Goal: Find specific page/section: Find specific page/section

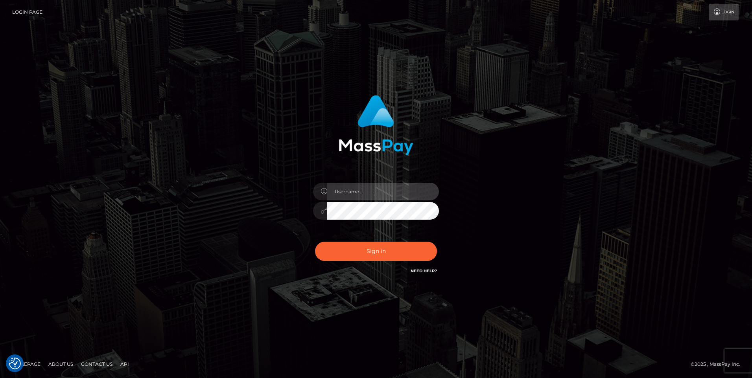
click at [367, 190] on input "text" at bounding box center [383, 192] width 112 height 18
type input "Holly Marsland"
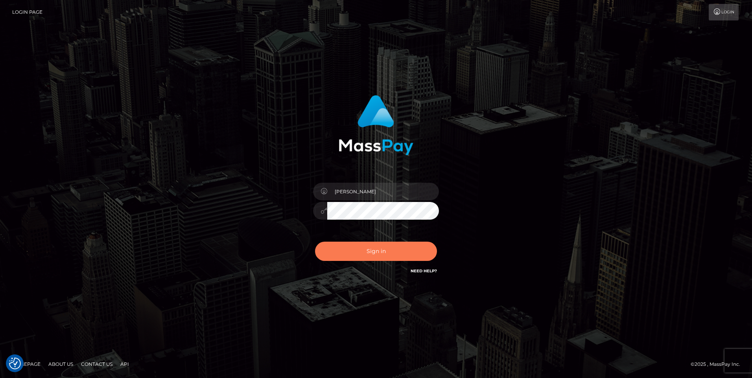
click at [398, 246] on button "Sign in" at bounding box center [376, 251] width 122 height 19
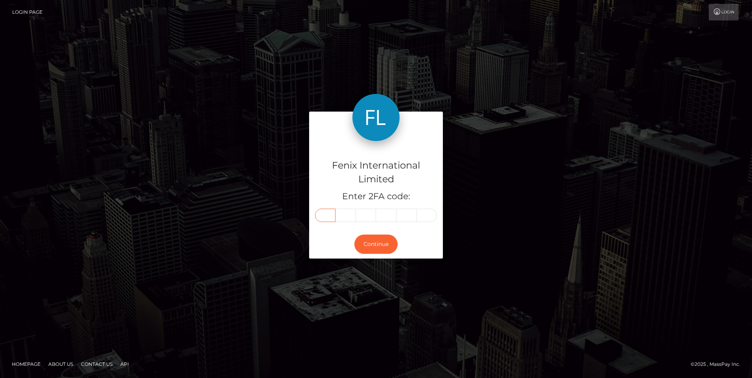
click at [325, 214] on input "text" at bounding box center [325, 215] width 20 height 13
type input "3"
type input "2"
type input "5"
type input "1"
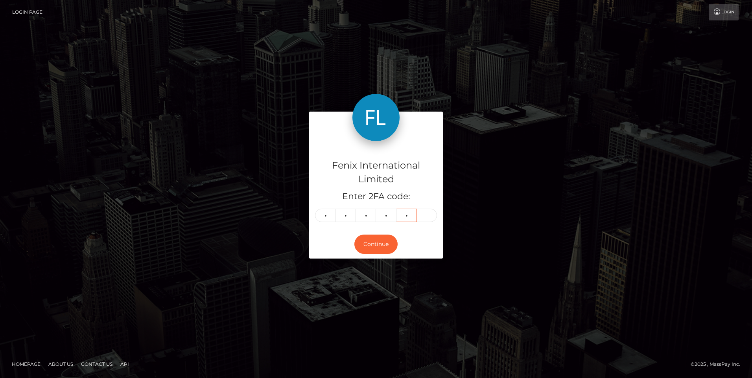
type input "0"
type input "1"
click at [381, 237] on button "Continue" at bounding box center [375, 244] width 43 height 19
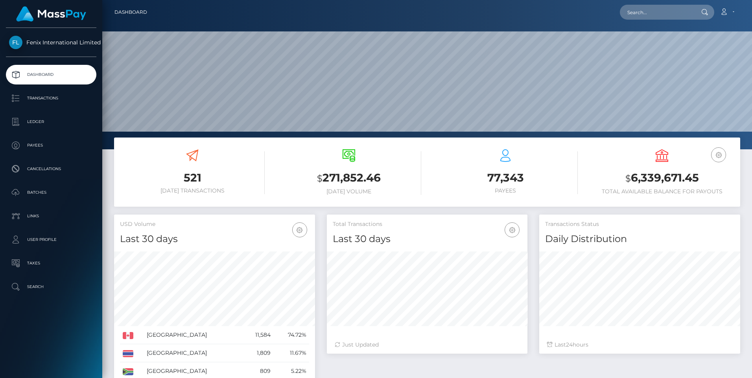
scroll to position [140, 200]
click at [36, 123] on p "Ledger" at bounding box center [51, 122] width 84 height 12
